Goal: Book appointment/travel/reservation

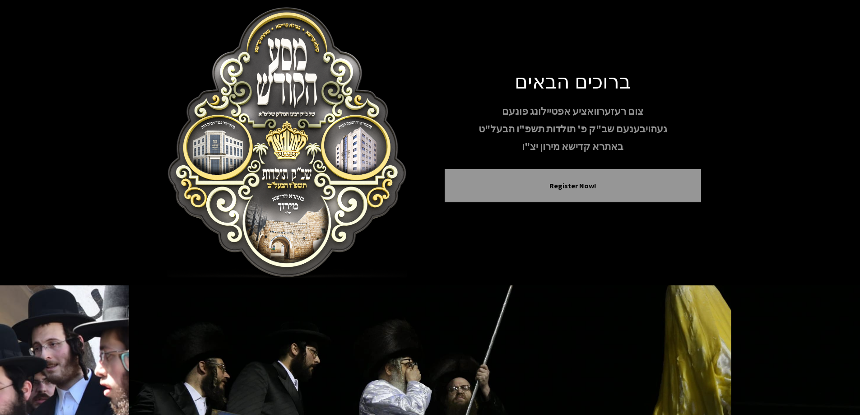
click at [288, 169] on img at bounding box center [287, 142] width 256 height 271
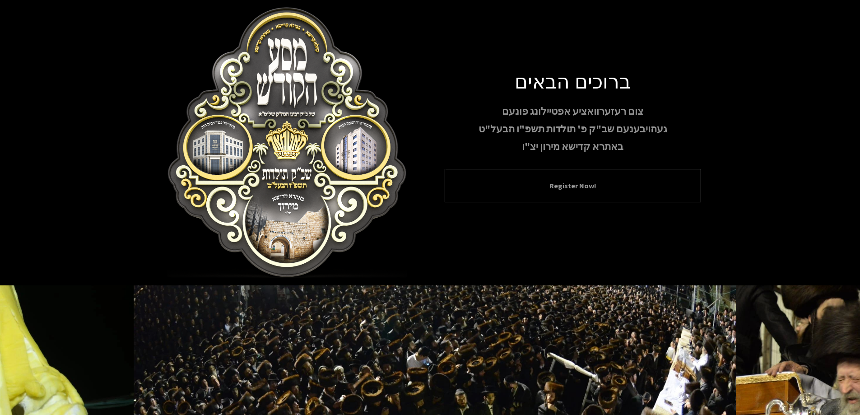
click at [573, 182] on button "Register Now!" at bounding box center [573, 185] width 234 height 11
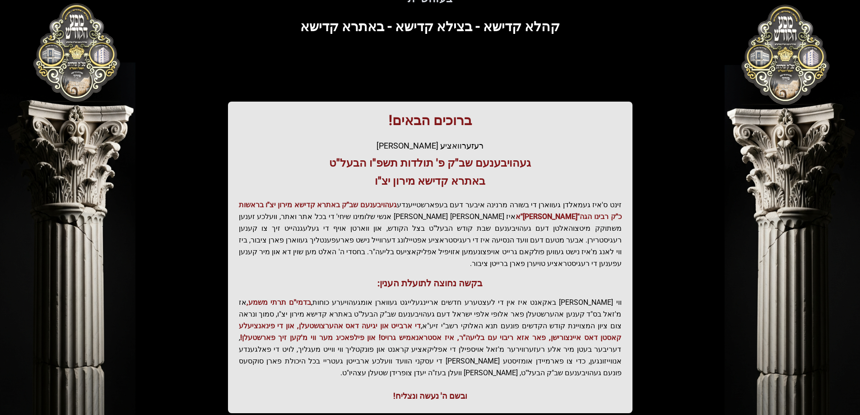
scroll to position [108, 0]
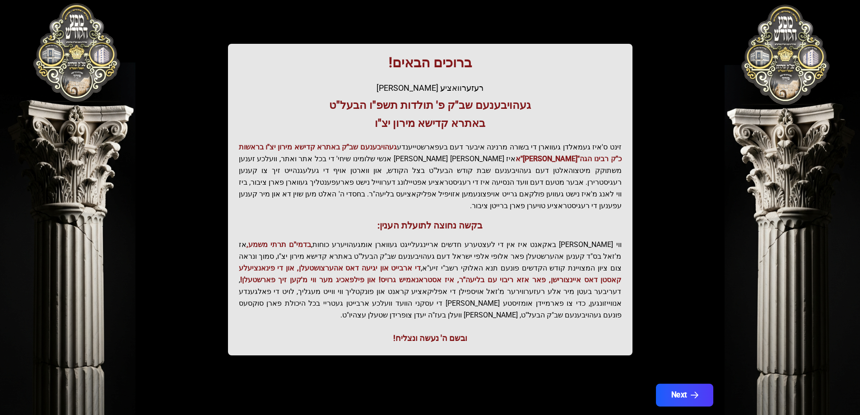
click at [669, 384] on button "Next" at bounding box center [684, 395] width 57 height 23
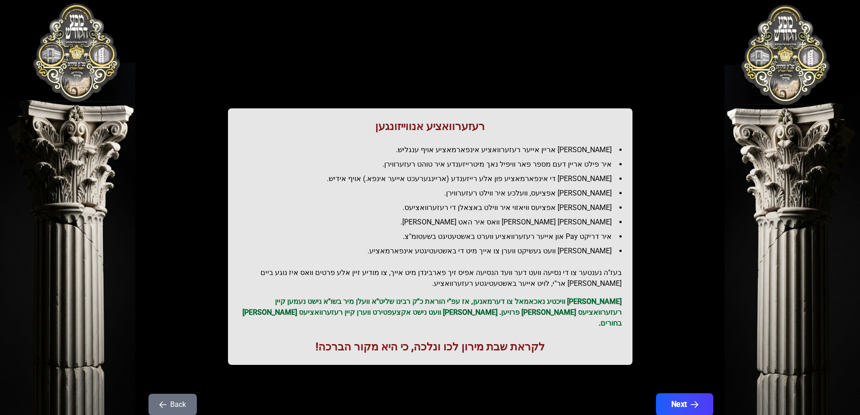
click at [691, 401] on icon "button" at bounding box center [694, 405] width 8 height 8
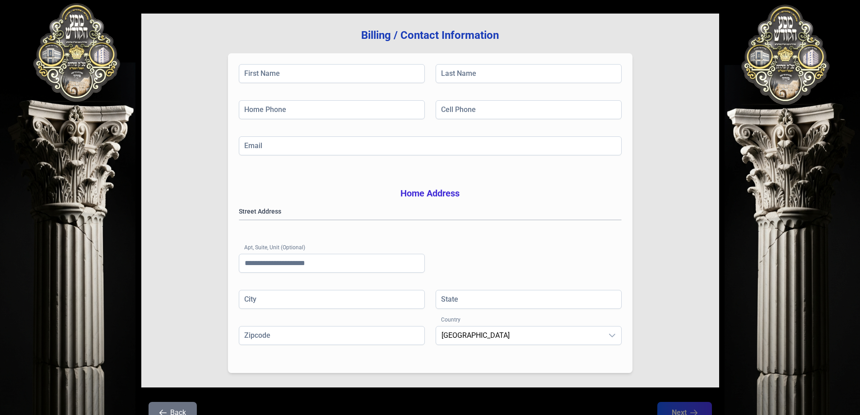
scroll to position [90, 0]
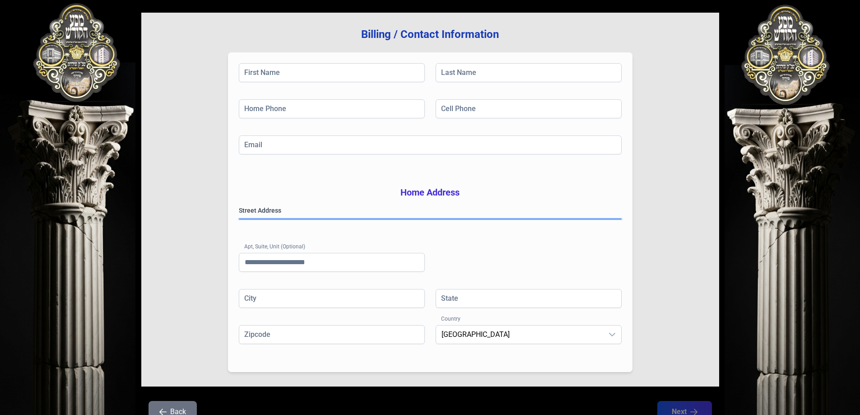
click at [239, 219] on gmp-place-autocomplete at bounding box center [239, 219] width 0 height 0
click at [254, 272] on input "Apt, Suite, Unit (Optional)" at bounding box center [332, 262] width 186 height 19
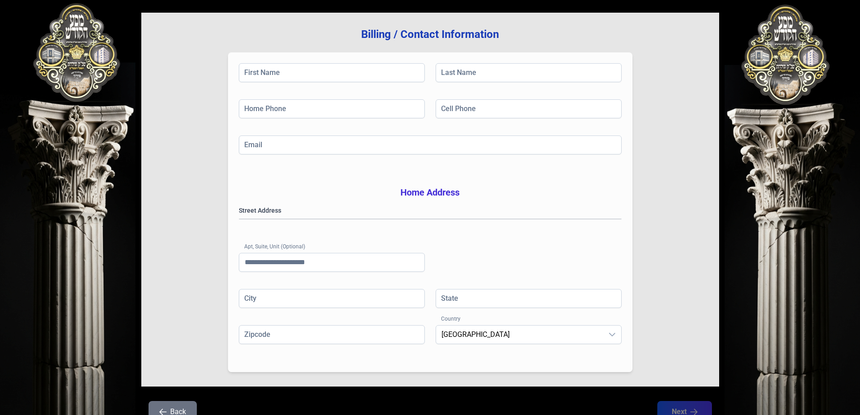
click at [593, 268] on div "Street Address [GEOGRAPHIC_DATA] (Optional)" at bounding box center [430, 247] width 383 height 83
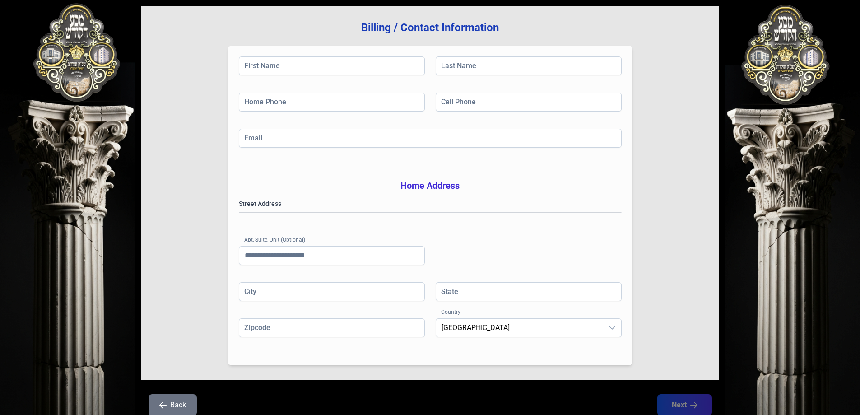
scroll to position [144, 0]
